Goal: Book appointment/travel/reservation

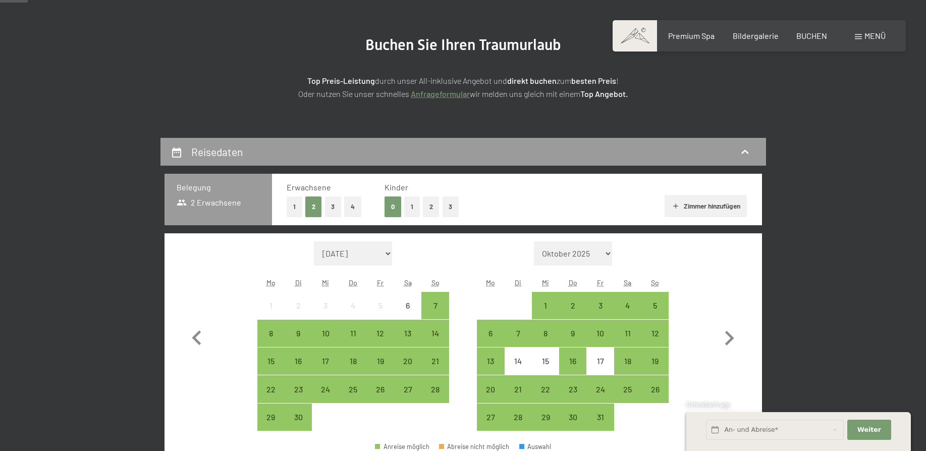
scroll to position [154, 0]
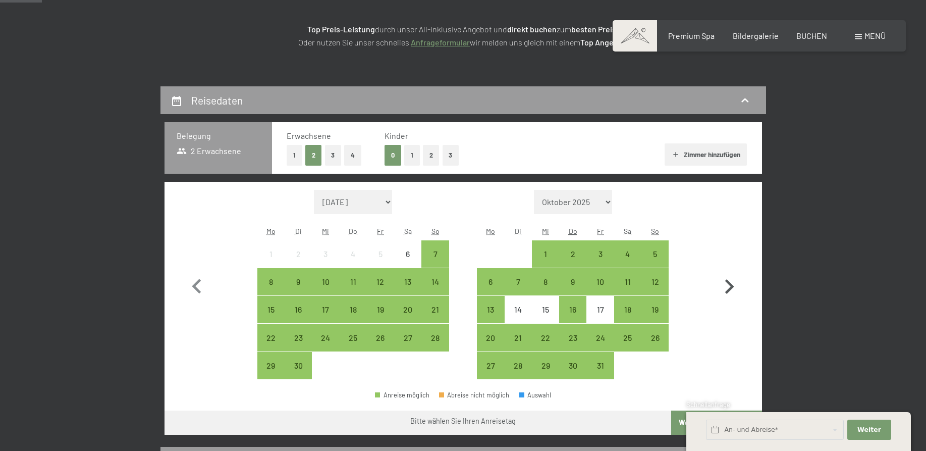
click at [731, 286] on icon "button" at bounding box center [729, 286] width 9 height 15
select select "2025-10-01"
select select "2025-11-01"
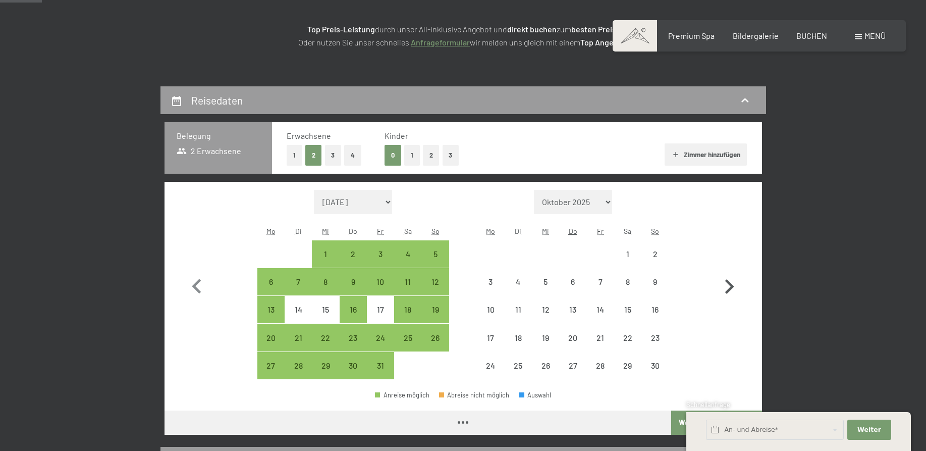
select select "2025-10-01"
select select "2025-11-01"
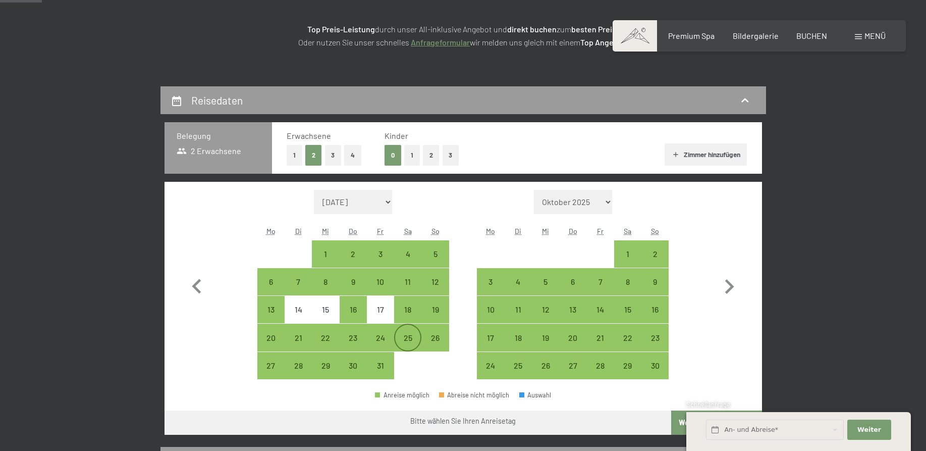
click at [409, 337] on div "25" at bounding box center [407, 346] width 25 height 25
select select "2025-10-01"
select select "2025-11-01"
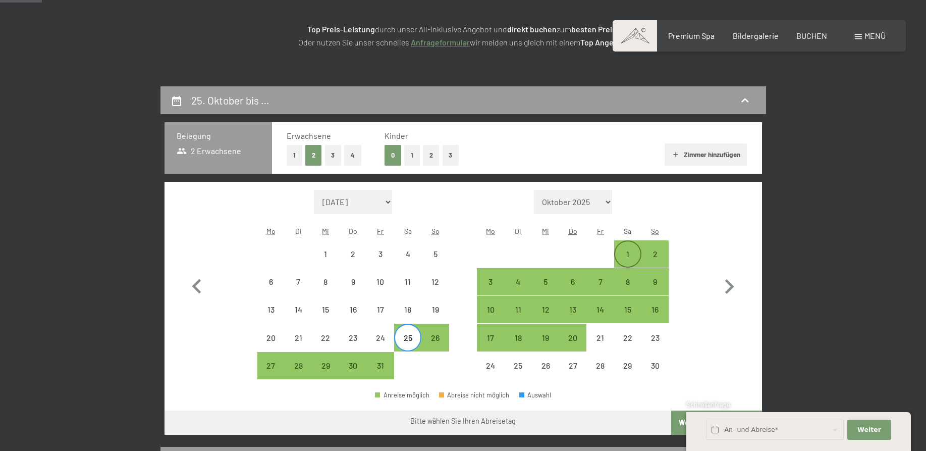
click at [628, 256] on div "1" at bounding box center [627, 262] width 25 height 25
select select "2025-10-01"
select select "2025-11-01"
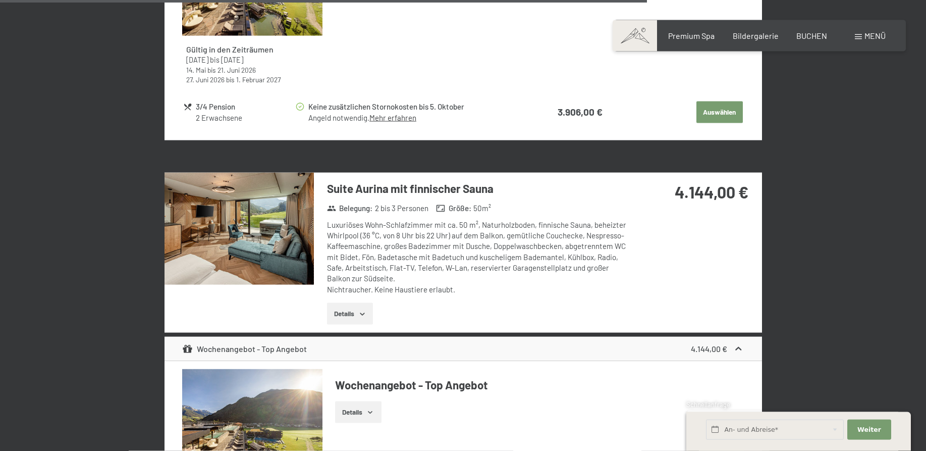
scroll to position [3197, 0]
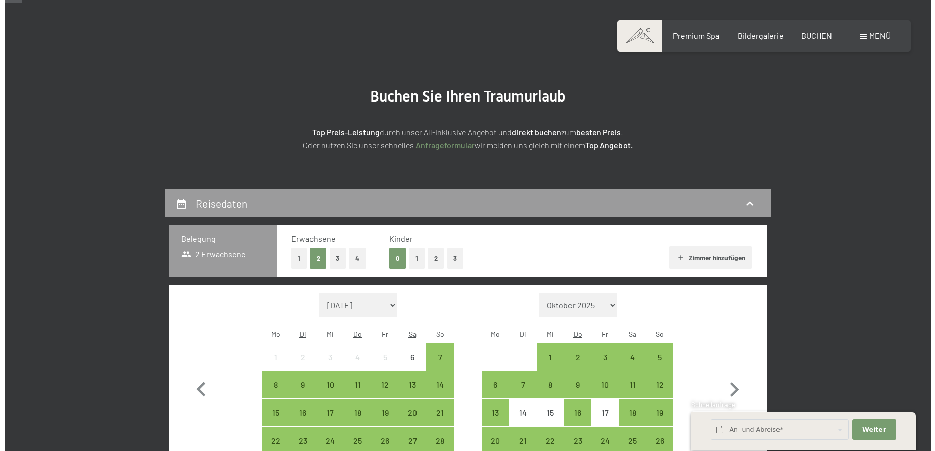
scroll to position [103, 0]
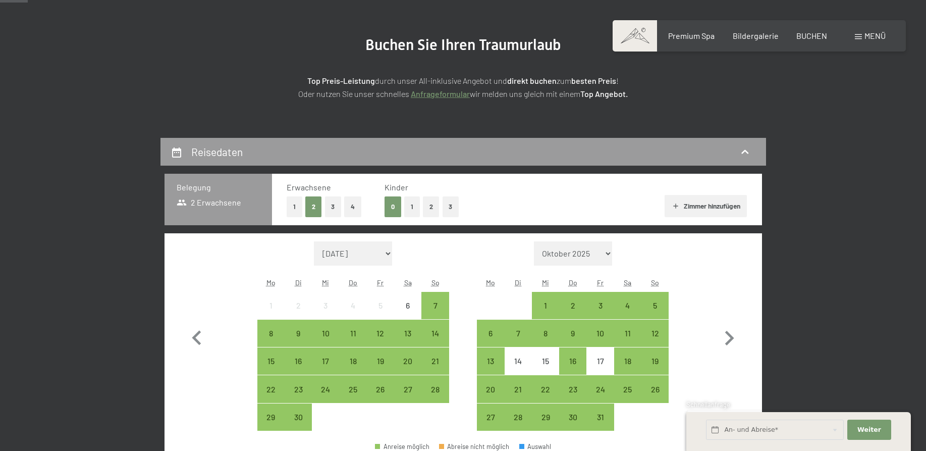
click at [866, 36] on span "Menü" at bounding box center [875, 36] width 21 height 10
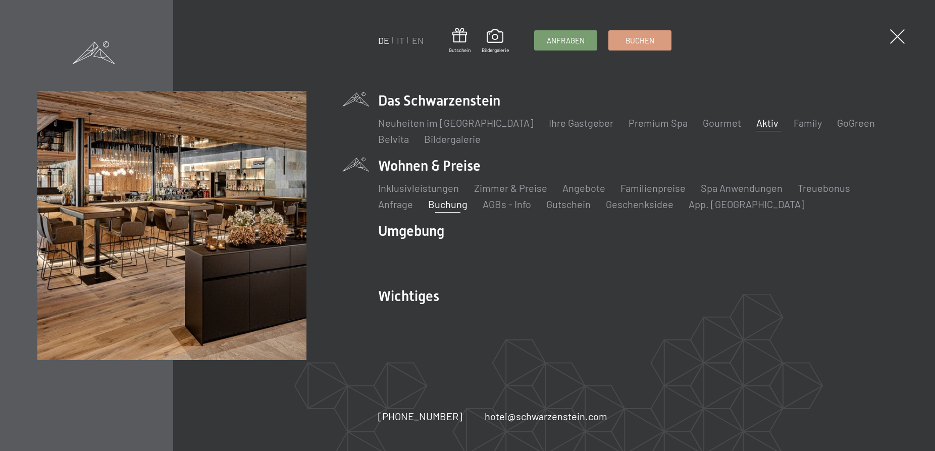
click at [756, 125] on link "Aktiv" at bounding box center [767, 123] width 22 height 12
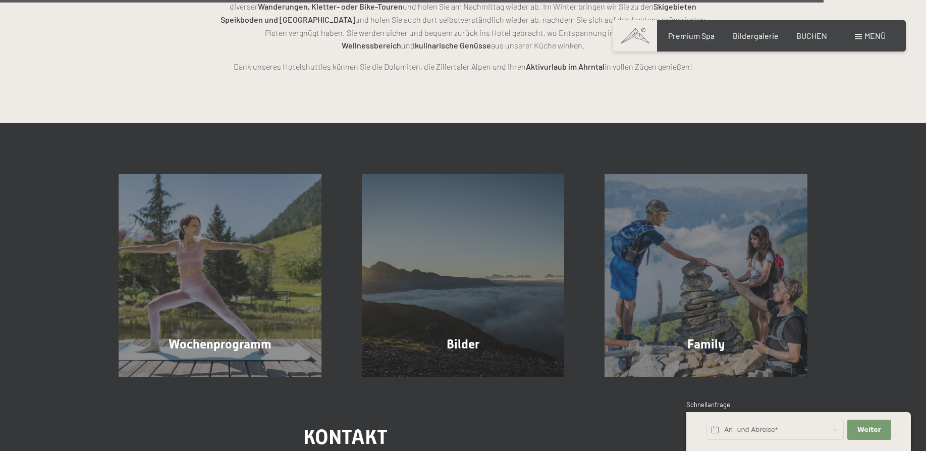
scroll to position [2512, 0]
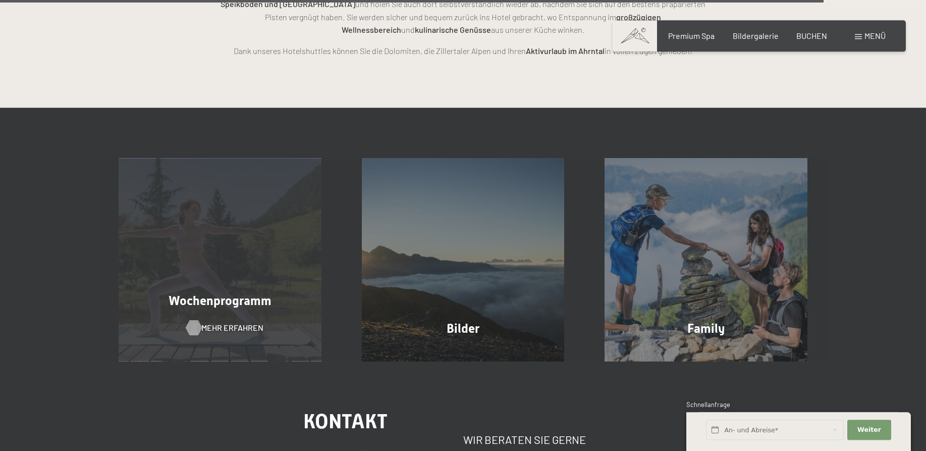
click at [215, 322] on span "Mehr erfahren" at bounding box center [232, 327] width 62 height 11
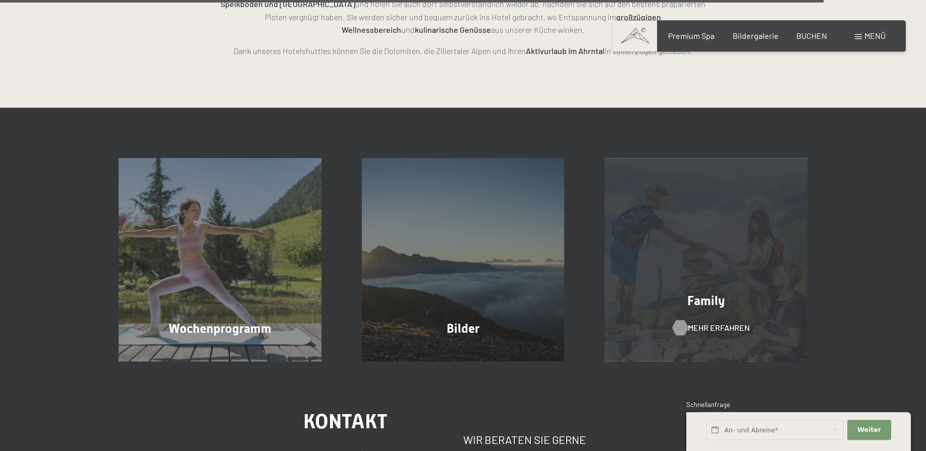
click at [707, 322] on span "Mehr erfahren" at bounding box center [719, 327] width 62 height 11
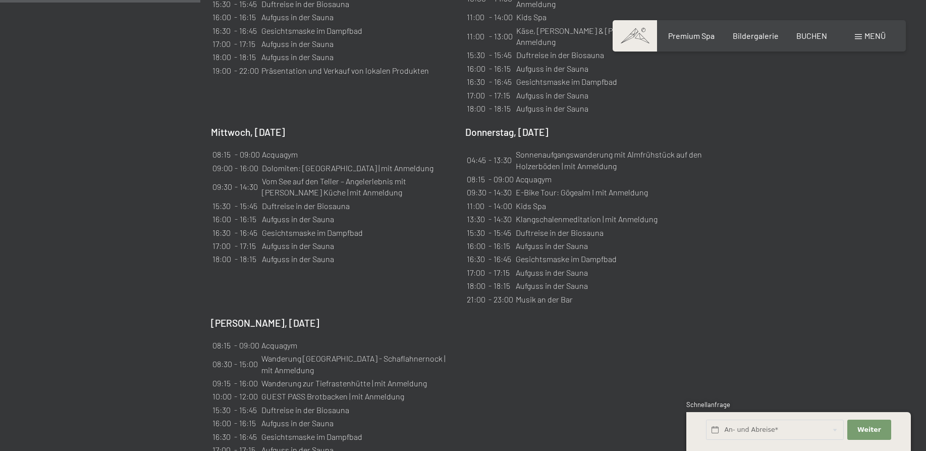
scroll to position [1030, 0]
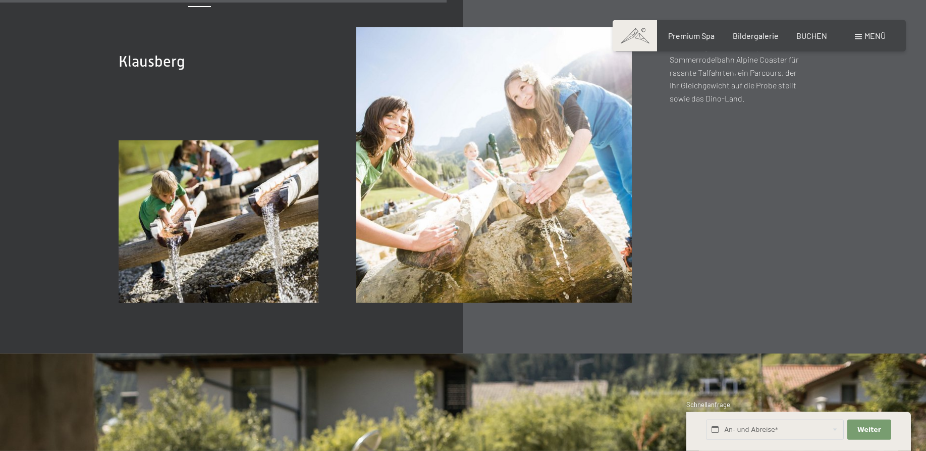
scroll to position [3660, 0]
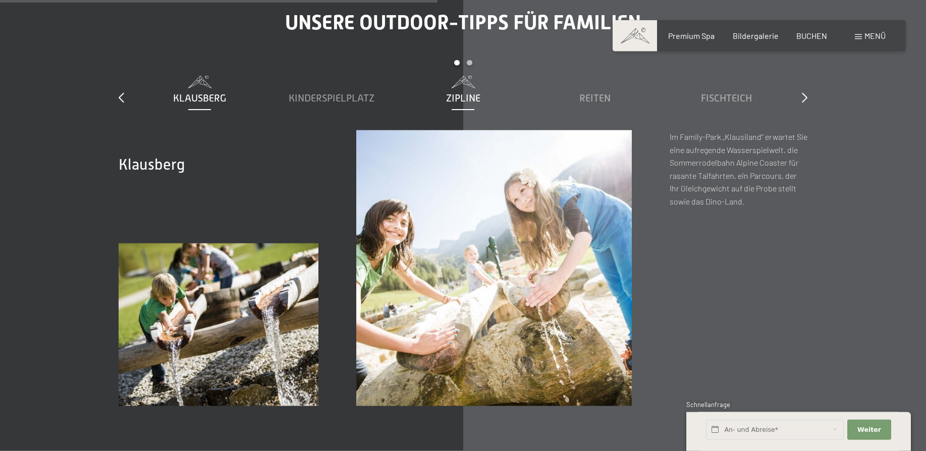
click at [458, 92] on span "Zipline" at bounding box center [463, 97] width 34 height 11
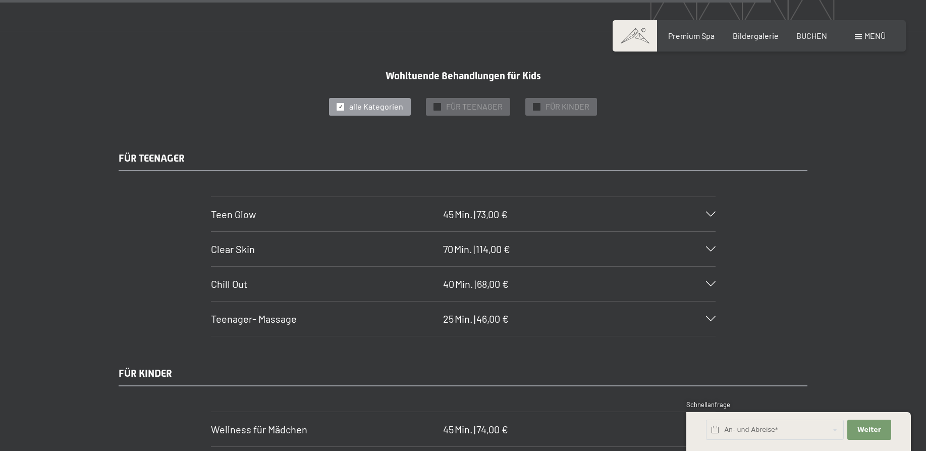
scroll to position [6492, 0]
